Goal: Task Accomplishment & Management: Manage account settings

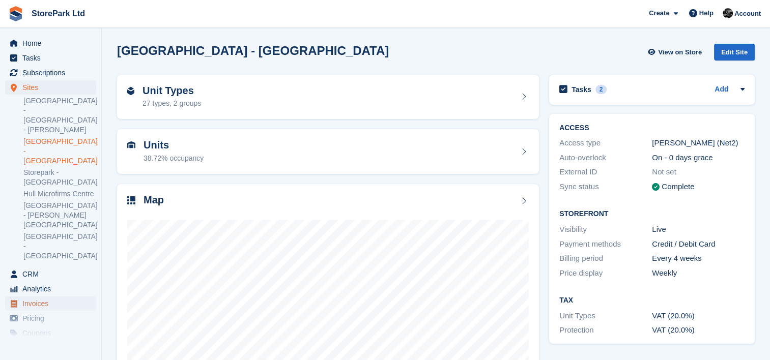
click at [59, 297] on span "Invoices" at bounding box center [52, 304] width 61 height 14
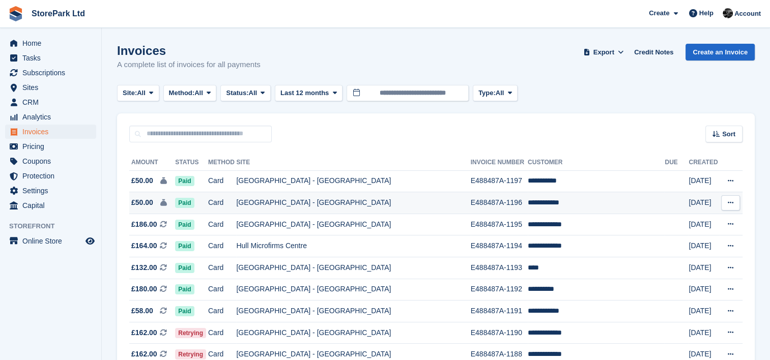
click at [236, 203] on td "Card" at bounding box center [222, 203] width 28 height 22
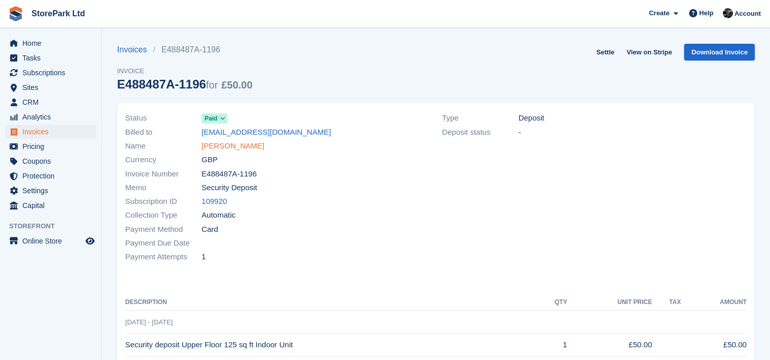
click at [230, 151] on link "Robert Mason" at bounding box center [232, 146] width 63 height 12
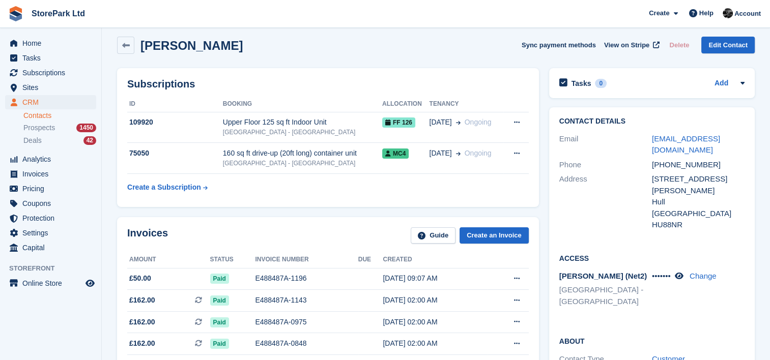
scroll to position [7, 0]
click at [54, 135] on li "Deals 42" at bounding box center [62, 141] width 78 height 12
click at [47, 128] on span "Prospects" at bounding box center [39, 128] width 32 height 10
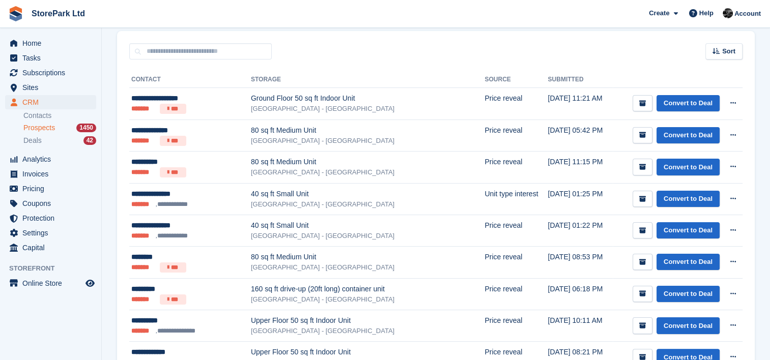
scroll to position [158, 0]
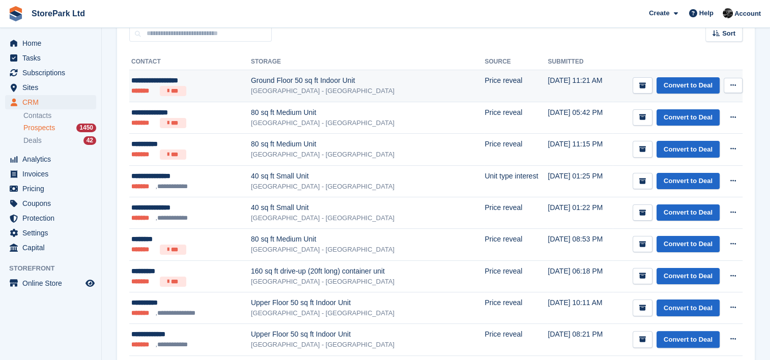
click at [251, 92] on div "[GEOGRAPHIC_DATA] - [GEOGRAPHIC_DATA]" at bounding box center [367, 91] width 233 height 10
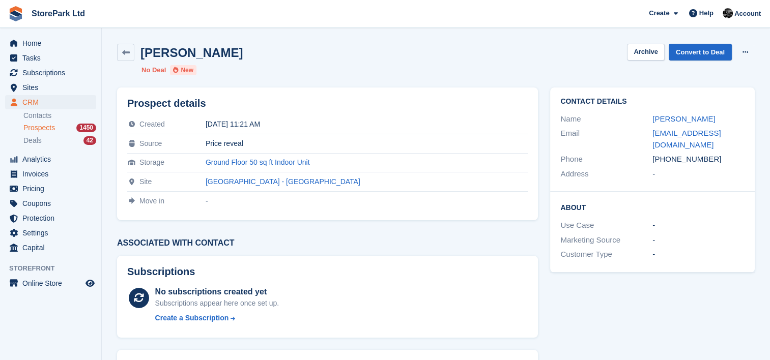
click at [47, 122] on ul "Contacts Prospects 1450 Deals 42" at bounding box center [62, 128] width 78 height 37
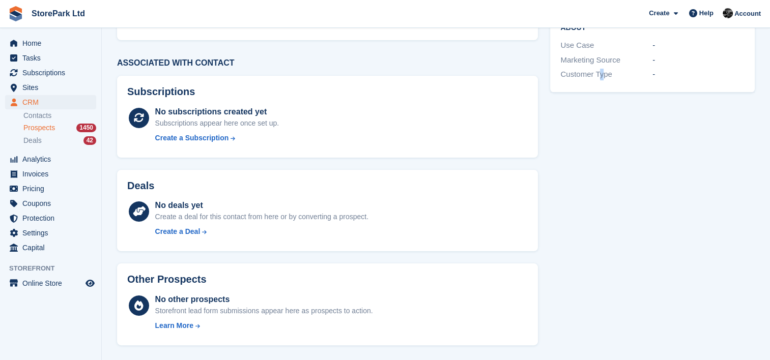
drag, startPoint x: 598, startPoint y: 142, endPoint x: 602, endPoint y: 168, distance: 26.3
click at [602, 168] on div "Contact Details Name Richard Margerison Email richardmargerison@hotmail.com Pho…" at bounding box center [652, 126] width 217 height 450
drag, startPoint x: 614, startPoint y: 260, endPoint x: 615, endPoint y: 316, distance: 56.0
click at [615, 316] on div "Contact Details Name Richard Margerison Email richardmargerison@hotmail.com Pho…" at bounding box center [652, 126] width 217 height 450
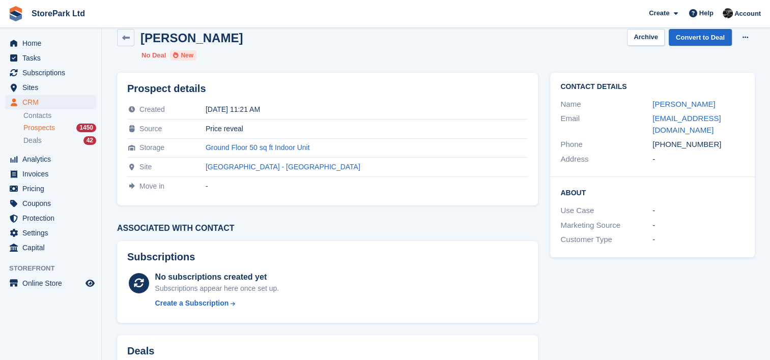
scroll to position [0, 0]
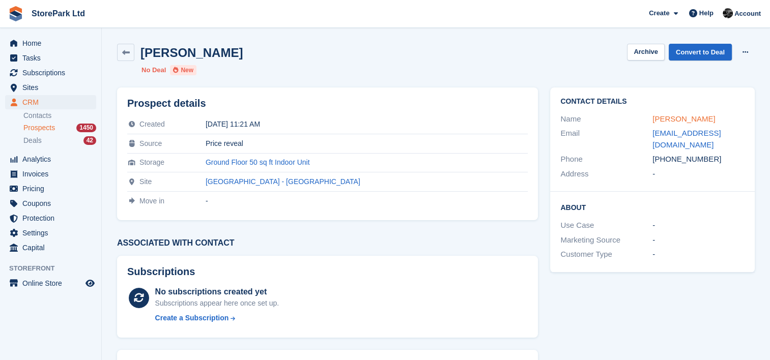
click at [679, 122] on link "Richard Margerison" at bounding box center [683, 118] width 63 height 9
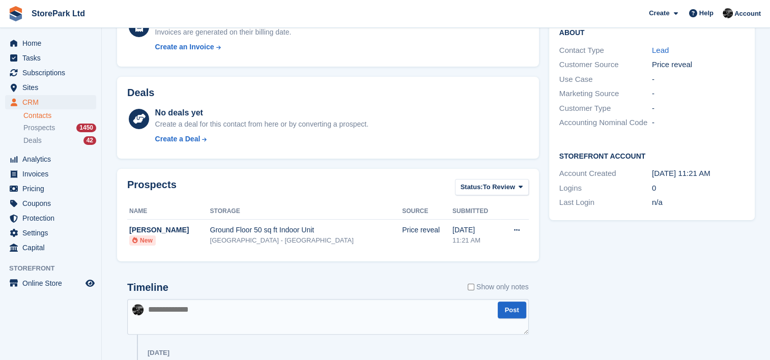
scroll to position [187, 0]
click at [326, 304] on textarea at bounding box center [327, 317] width 401 height 36
type textarea "**********"
click at [60, 183] on span "Pricing" at bounding box center [52, 189] width 61 height 14
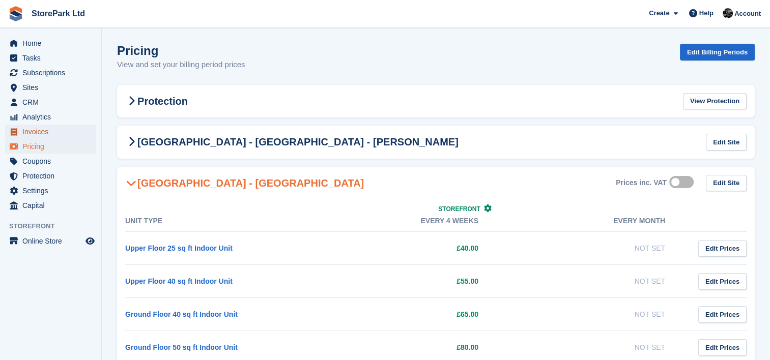
click at [55, 128] on span "Invoices" at bounding box center [52, 132] width 61 height 14
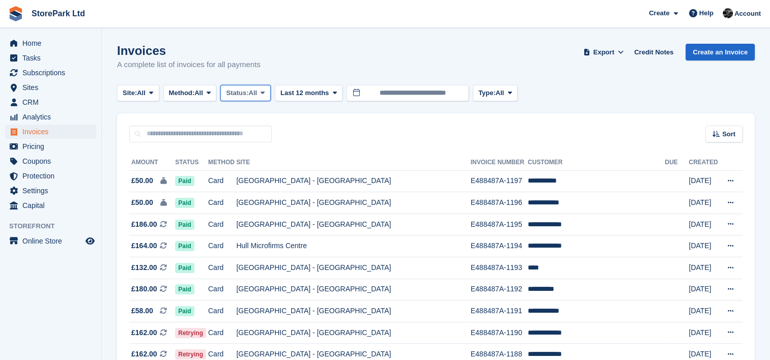
click at [262, 92] on span at bounding box center [262, 93] width 8 height 8
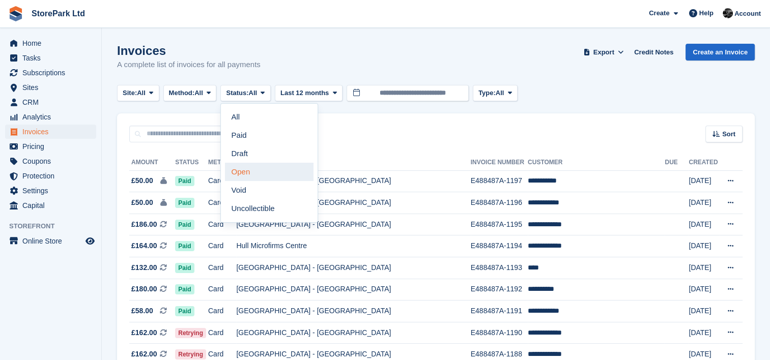
click at [267, 174] on link "Open" at bounding box center [269, 172] width 88 height 18
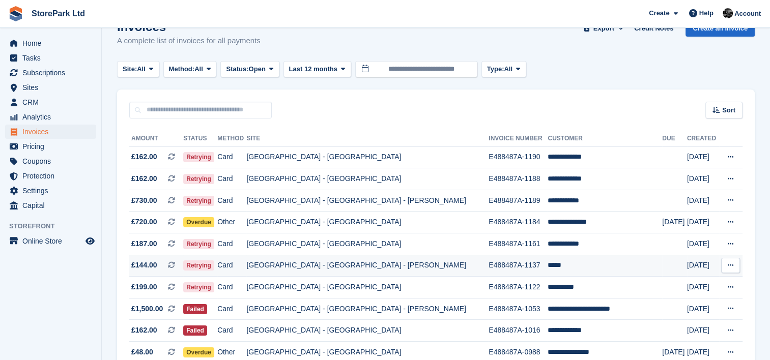
scroll to position [24, 0]
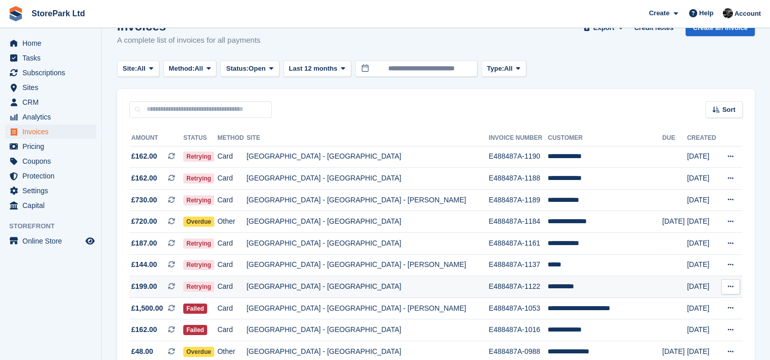
click at [435, 290] on td "[GEOGRAPHIC_DATA] - [GEOGRAPHIC_DATA]" at bounding box center [367, 287] width 242 height 22
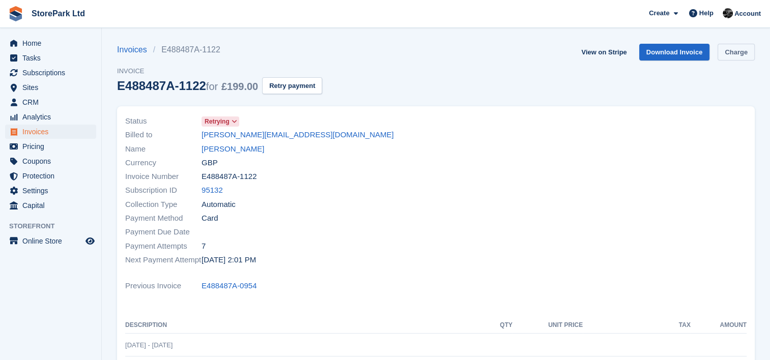
click at [746, 51] on link "Charge" at bounding box center [735, 52] width 37 height 17
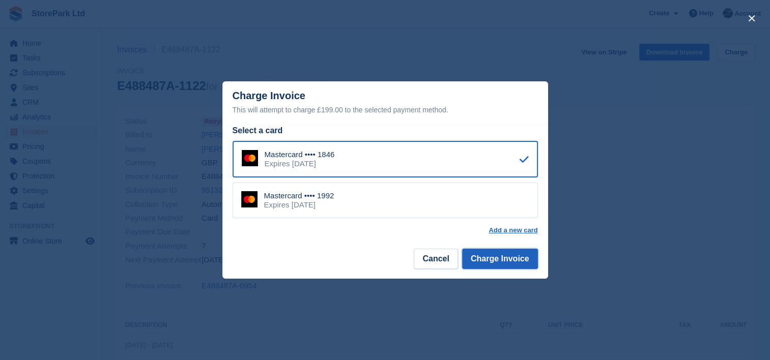
click at [504, 259] on button "Charge Invoice" at bounding box center [500, 259] width 76 height 20
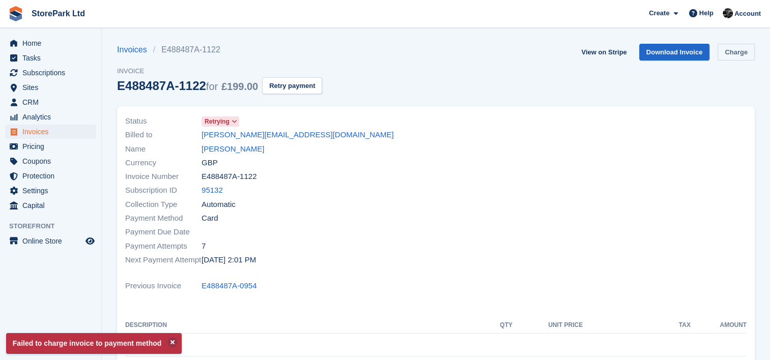
click at [736, 51] on link "Charge" at bounding box center [735, 52] width 37 height 17
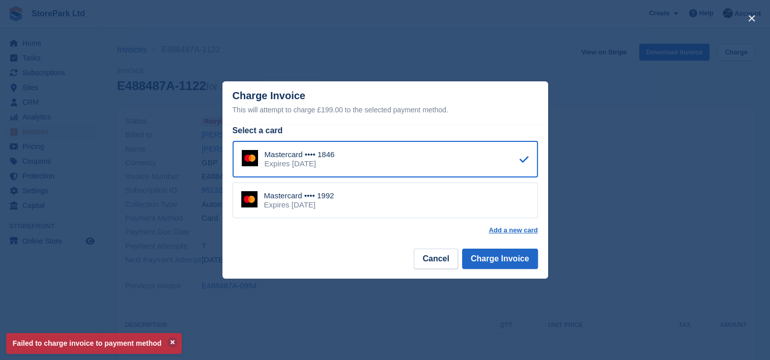
click at [474, 203] on div "Mastercard •••• 1992 Expires [DATE]" at bounding box center [384, 201] width 305 height 36
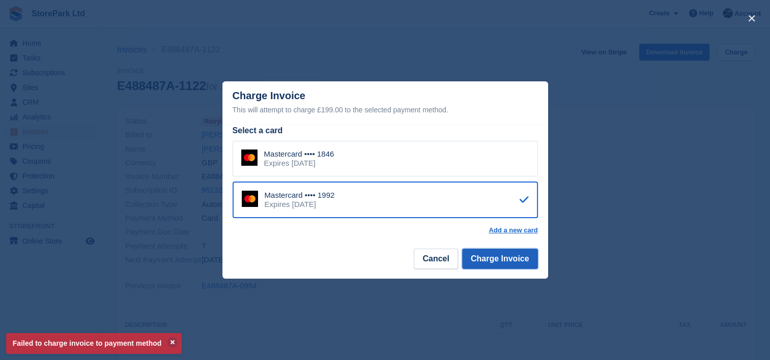
click at [507, 265] on button "Charge Invoice" at bounding box center [500, 259] width 76 height 20
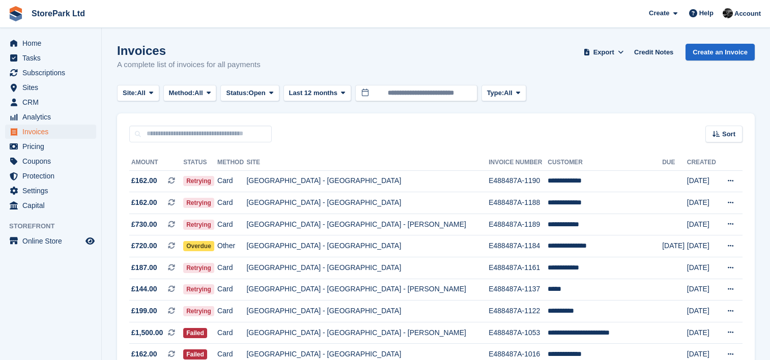
scroll to position [24, 0]
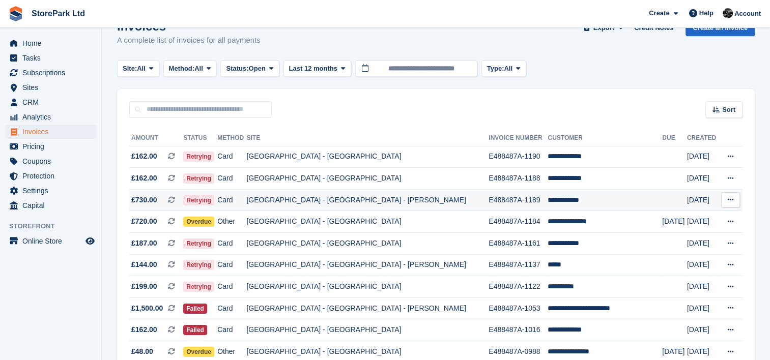
click at [416, 193] on td "[GEOGRAPHIC_DATA] - [GEOGRAPHIC_DATA] - [PERSON_NAME]" at bounding box center [367, 200] width 242 height 22
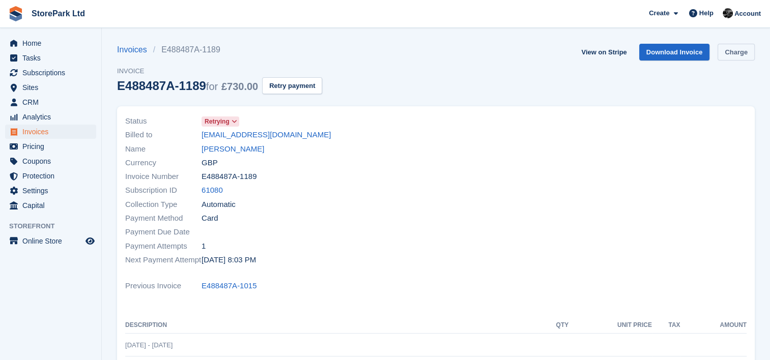
click at [731, 49] on link "Charge" at bounding box center [735, 52] width 37 height 17
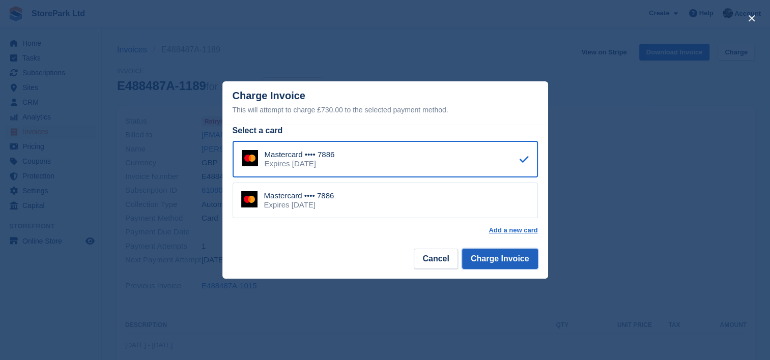
click at [495, 261] on button "Charge Invoice" at bounding box center [500, 259] width 76 height 20
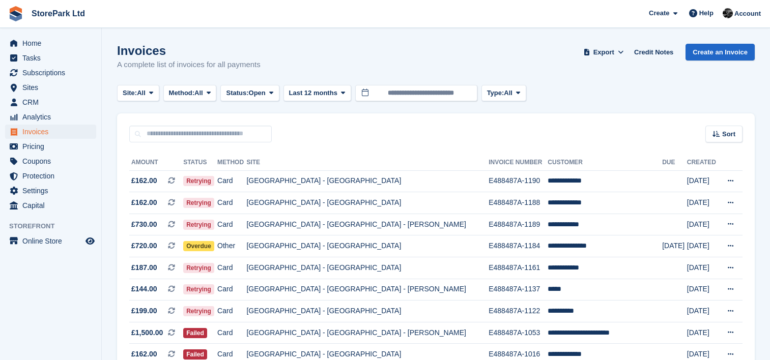
scroll to position [24, 0]
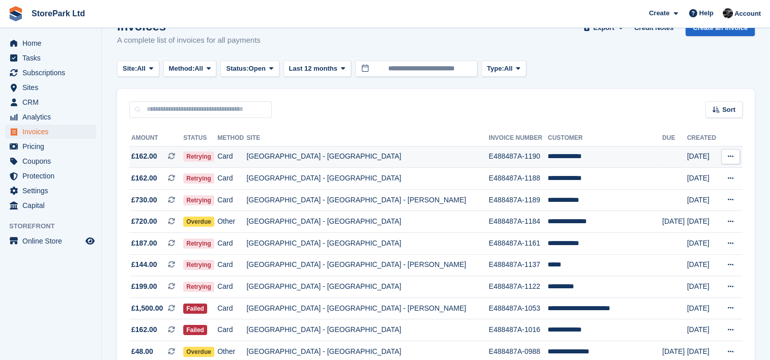
click at [555, 160] on td "**********" at bounding box center [604, 157] width 114 height 22
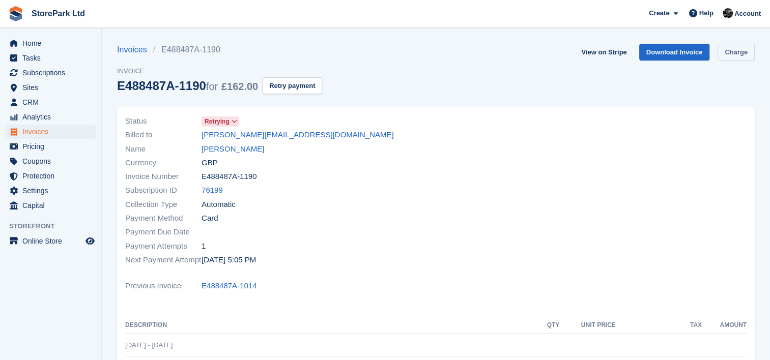
click at [730, 51] on link "Charge" at bounding box center [735, 52] width 37 height 17
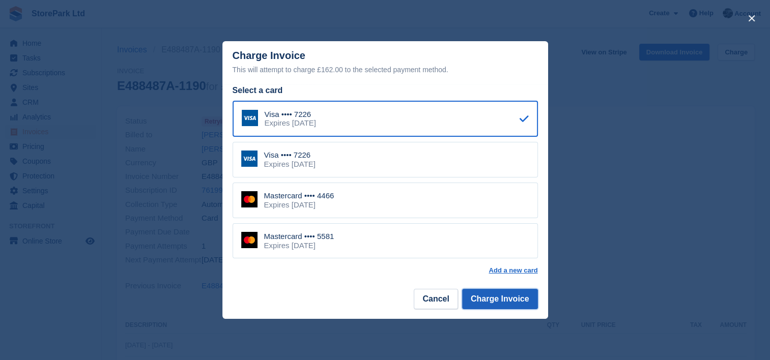
click at [533, 303] on button "Charge Invoice" at bounding box center [500, 299] width 76 height 20
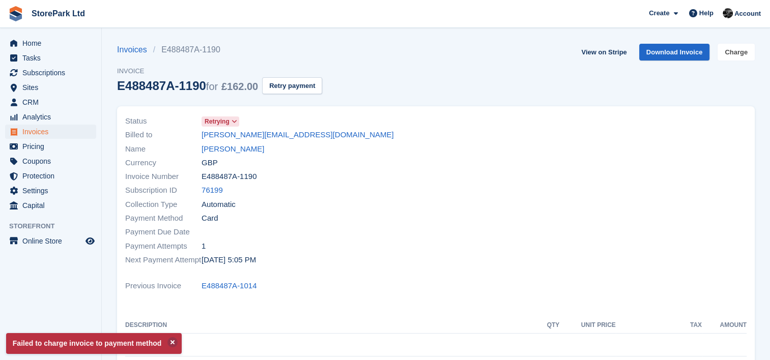
click at [743, 59] on link "Charge" at bounding box center [735, 52] width 37 height 17
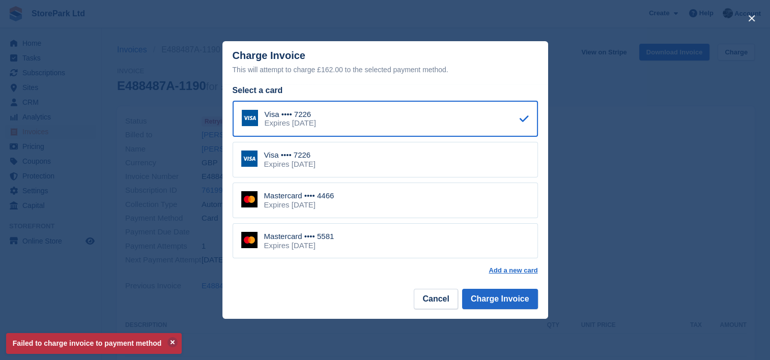
click at [413, 161] on div "Visa •••• 7226 Expires January 2030" at bounding box center [384, 160] width 305 height 36
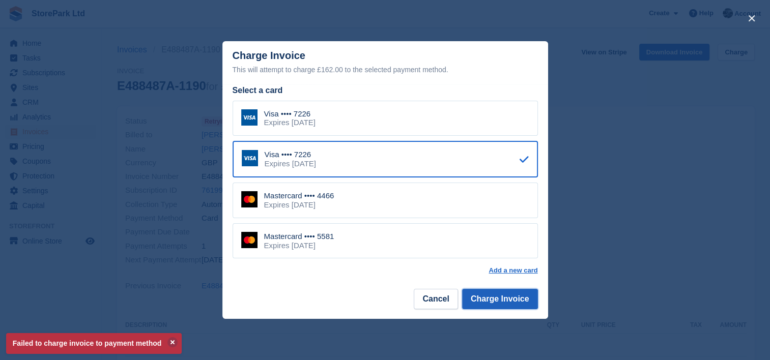
click at [518, 295] on button "Charge Invoice" at bounding box center [500, 299] width 76 height 20
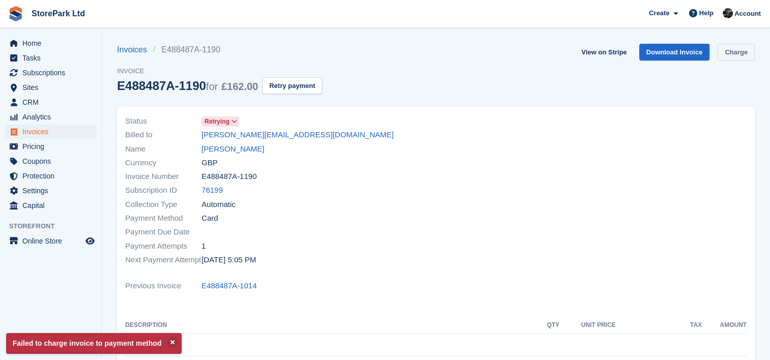
click at [750, 44] on link "Charge" at bounding box center [735, 52] width 37 height 17
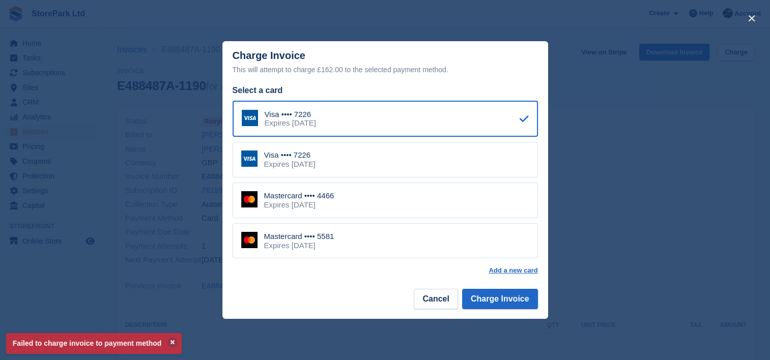
click at [473, 204] on div "Mastercard •••• 4466 Expires September 2027" at bounding box center [384, 201] width 305 height 36
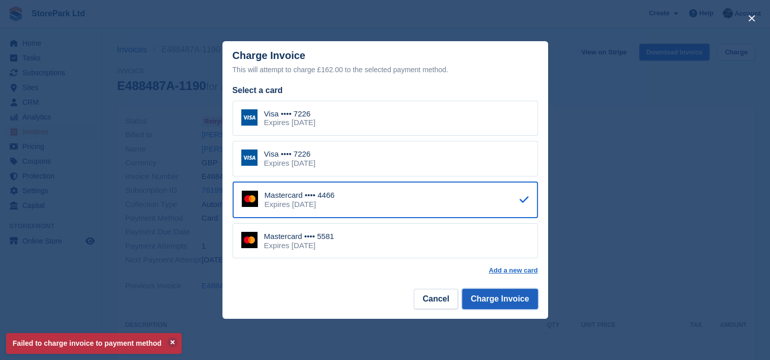
click at [525, 302] on button "Charge Invoice" at bounding box center [500, 299] width 76 height 20
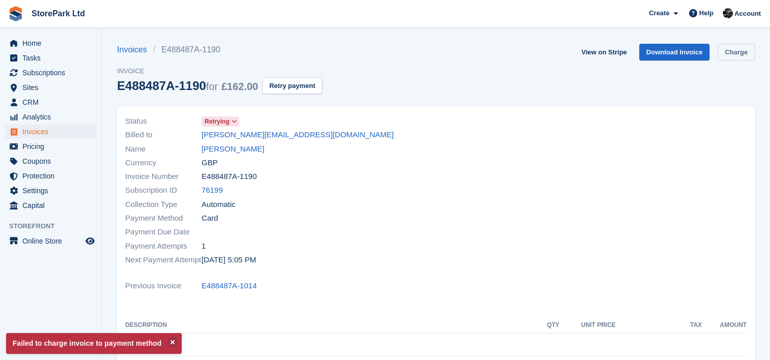
click at [742, 55] on link "Charge" at bounding box center [735, 52] width 37 height 17
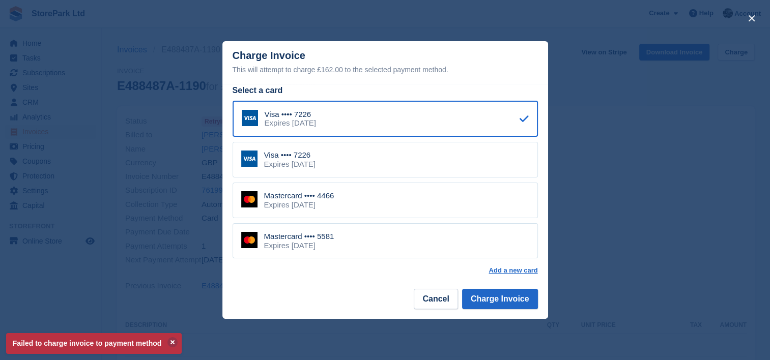
click at [371, 251] on div "Mastercard •••• 5581 Expires September 2029" at bounding box center [384, 241] width 305 height 36
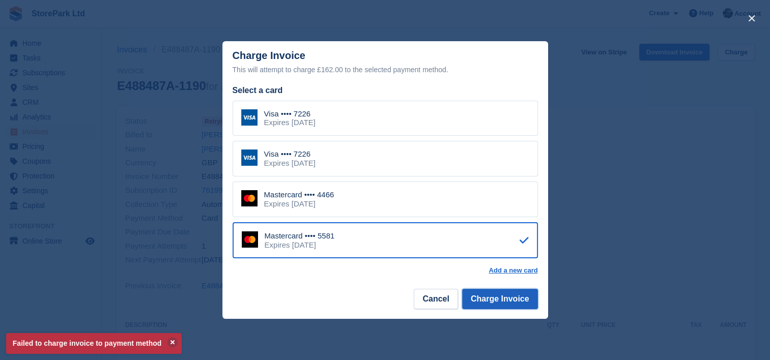
click at [485, 289] on button "Charge Invoice" at bounding box center [500, 299] width 76 height 20
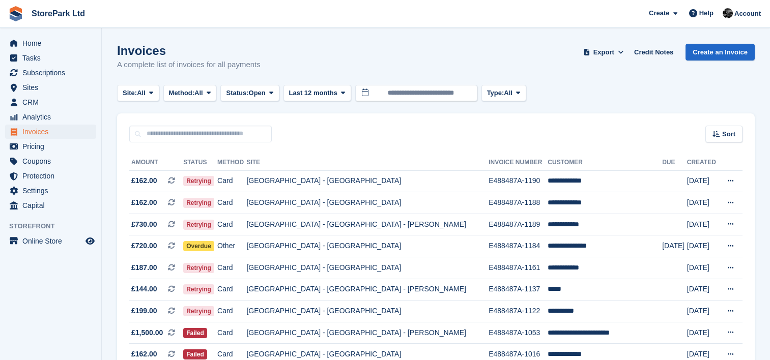
scroll to position [24, 0]
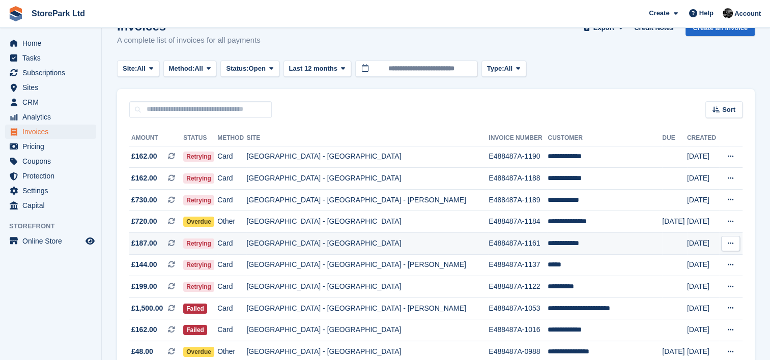
click at [517, 244] on td "E488487A-1161" at bounding box center [517, 244] width 59 height 22
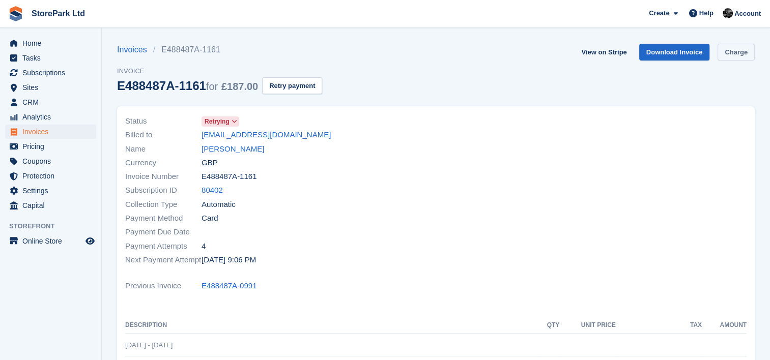
click at [730, 54] on link "Charge" at bounding box center [735, 52] width 37 height 17
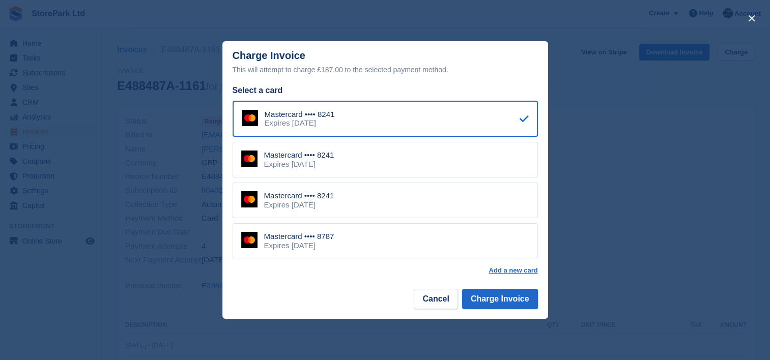
click at [440, 244] on div "Mastercard •••• 8787 Expires [DATE]" at bounding box center [384, 241] width 305 height 36
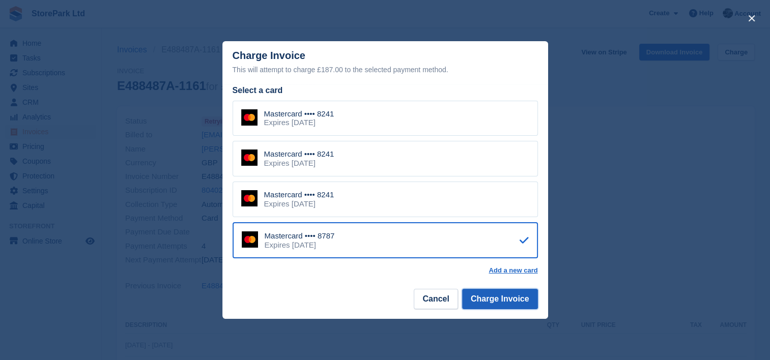
click at [490, 295] on button "Charge Invoice" at bounding box center [500, 299] width 76 height 20
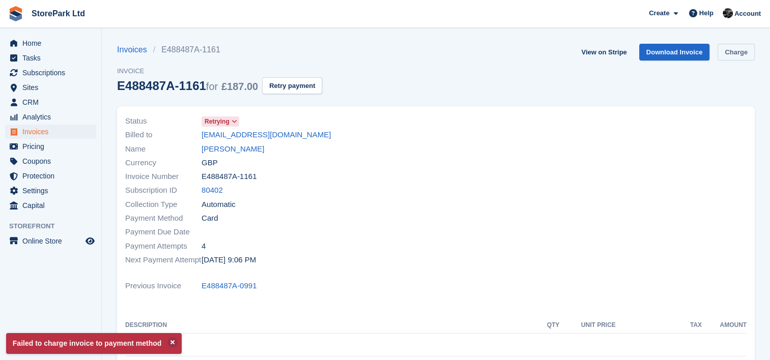
click at [736, 52] on link "Charge" at bounding box center [735, 52] width 37 height 17
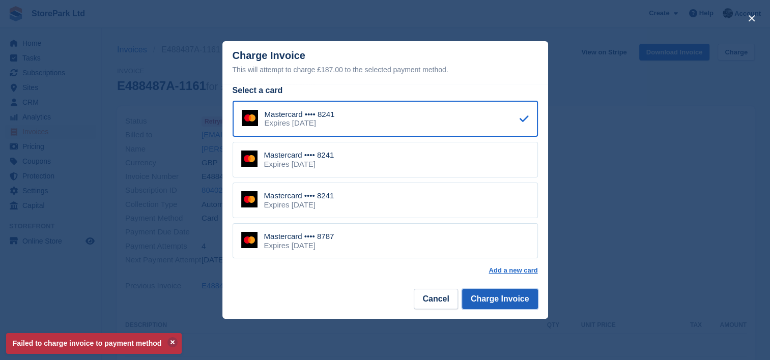
click at [521, 296] on button "Charge Invoice" at bounding box center [500, 299] width 76 height 20
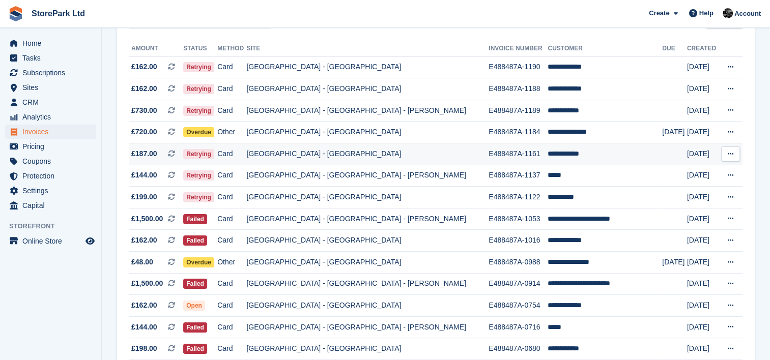
scroll to position [114, 0]
click at [84, 121] on link "Analytics" at bounding box center [50, 117] width 91 height 14
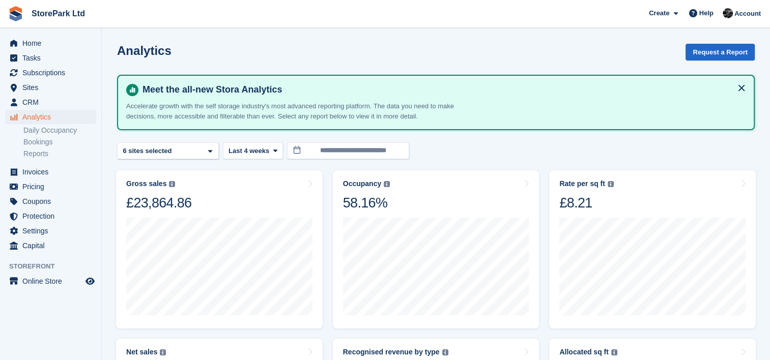
scroll to position [114, 0]
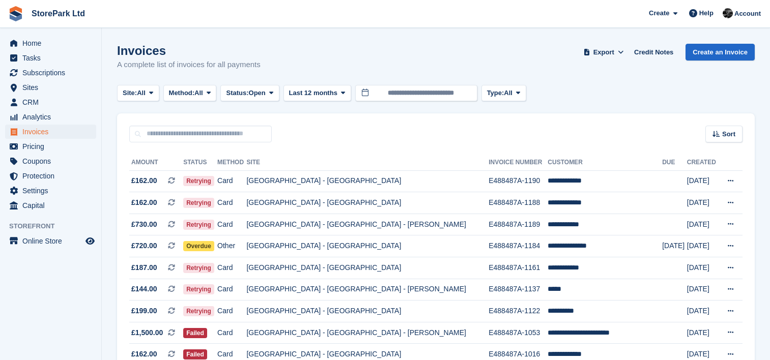
scroll to position [114, 0]
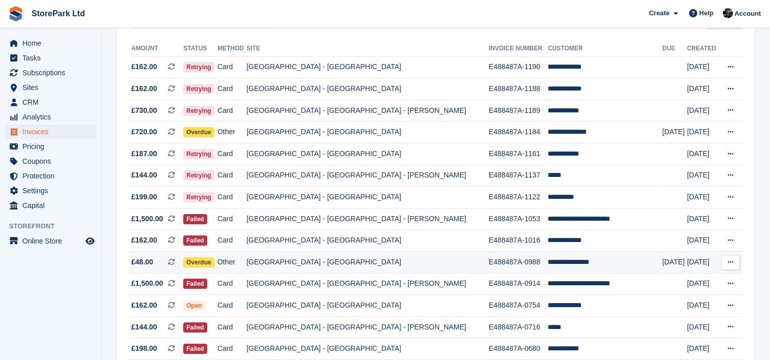
click at [488, 258] on td "E488487A-0988" at bounding box center [517, 263] width 59 height 22
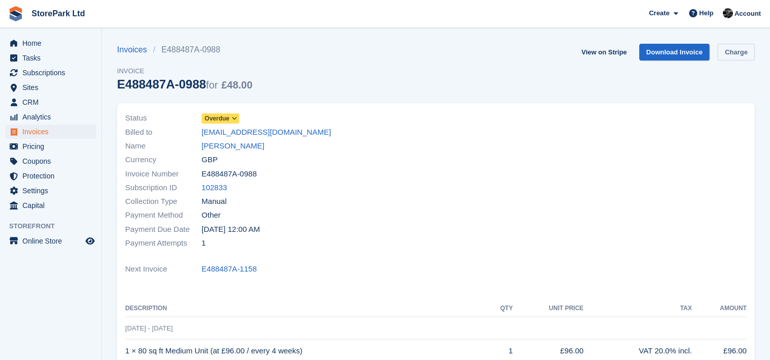
click at [737, 50] on link "Charge" at bounding box center [735, 52] width 37 height 17
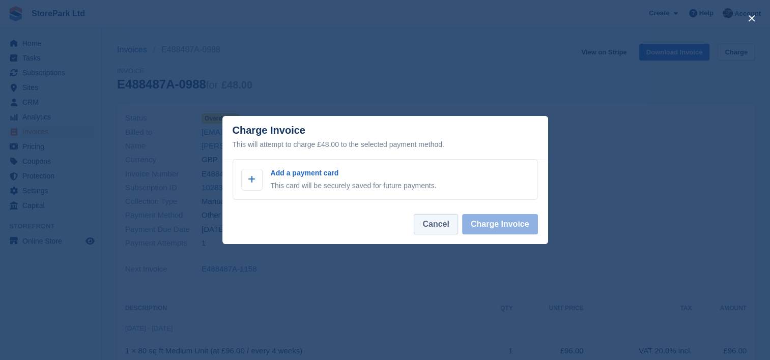
click at [429, 232] on button "Cancel" at bounding box center [436, 224] width 44 height 20
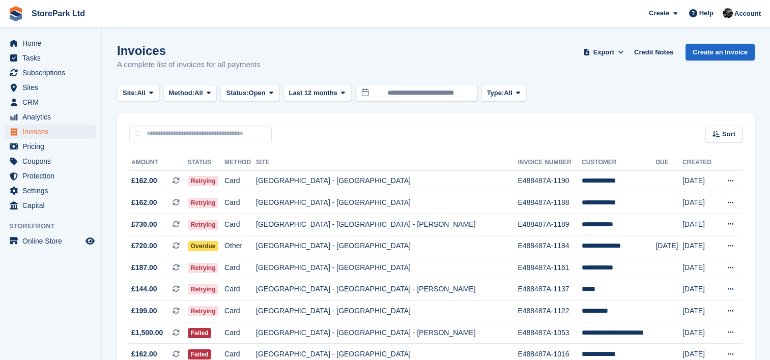
scroll to position [114, 0]
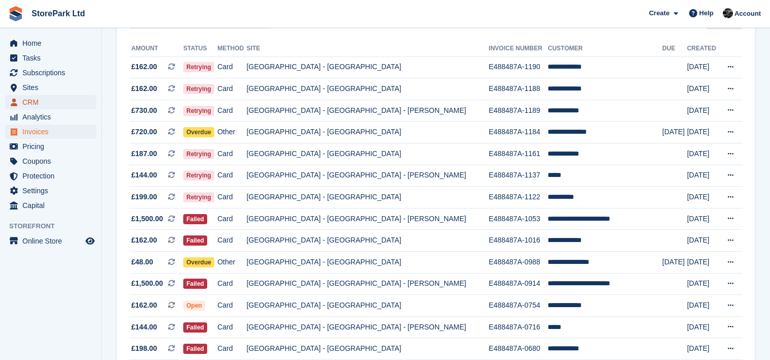
click at [65, 102] on span "CRM" at bounding box center [52, 102] width 61 height 14
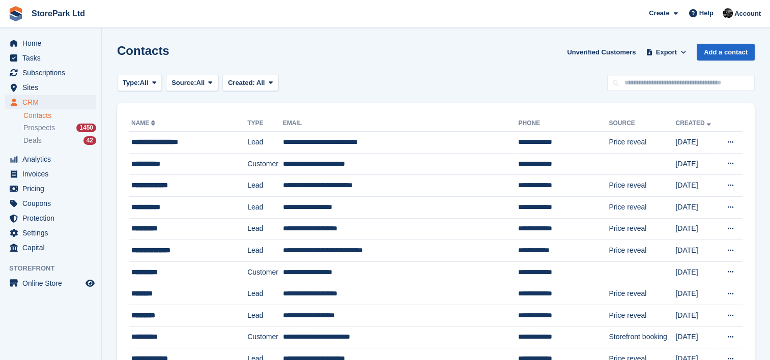
click at [45, 134] on ul "Contacts Prospects 1450 Deals 42" at bounding box center [62, 128] width 78 height 37
click at [37, 123] on span "Prospects" at bounding box center [39, 128] width 32 height 10
